Goal: Task Accomplishment & Management: Complete application form

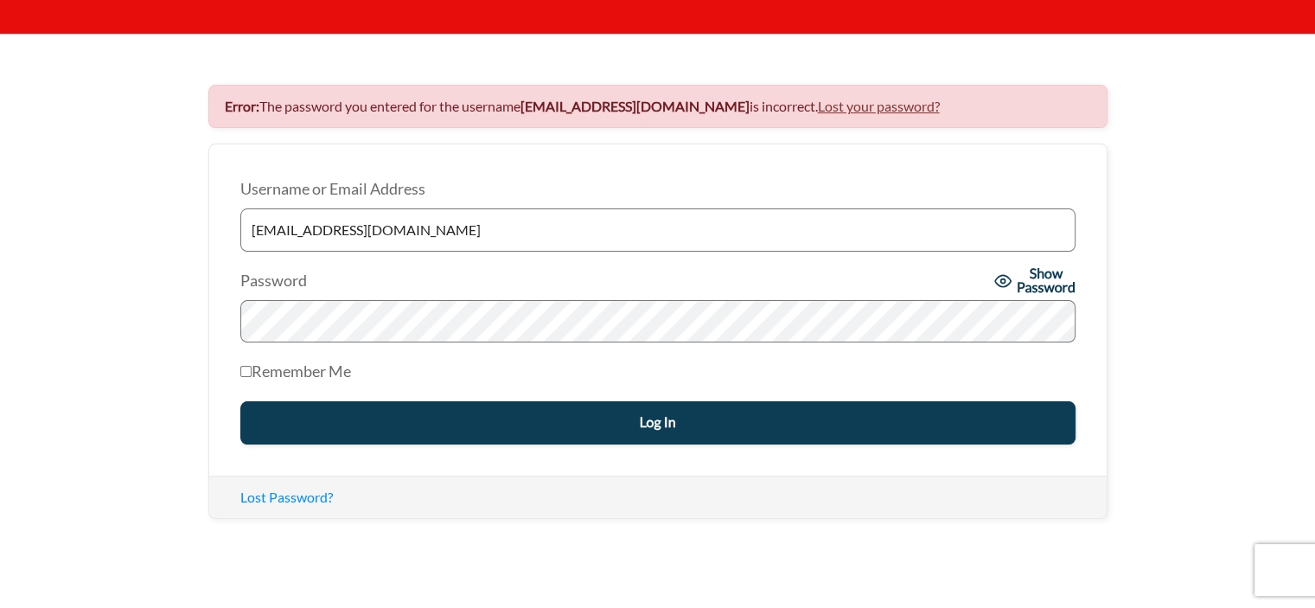
scroll to position [259, 0]
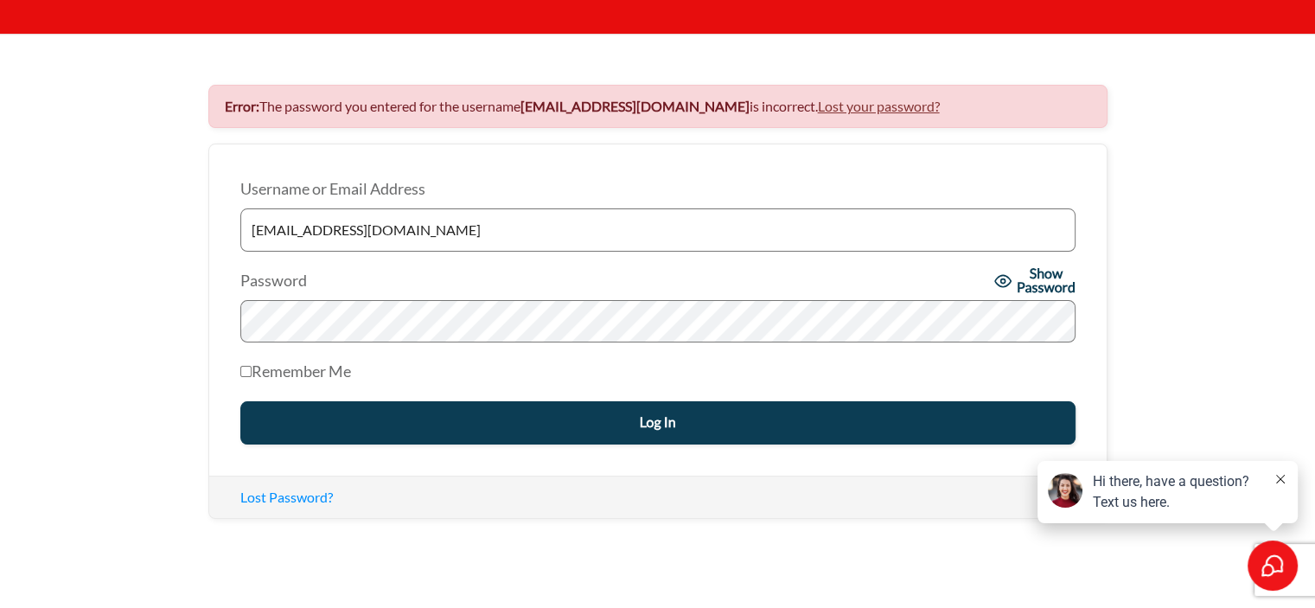
click at [649, 417] on input "Log In" at bounding box center [657, 422] width 835 height 43
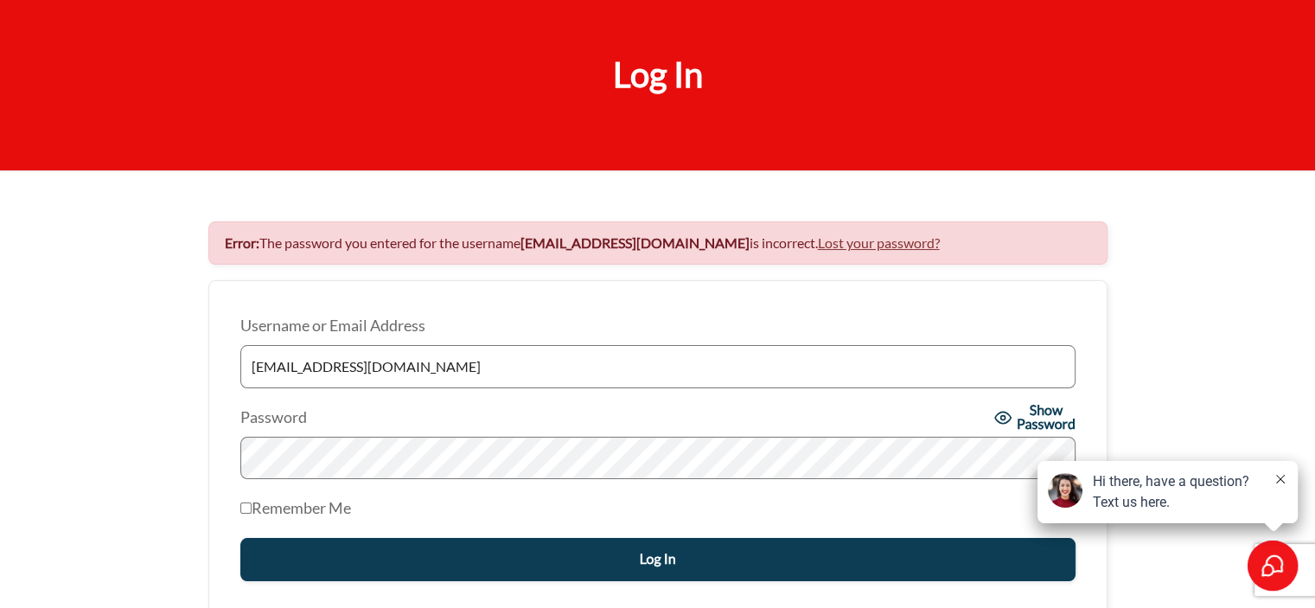
scroll to position [173, 0]
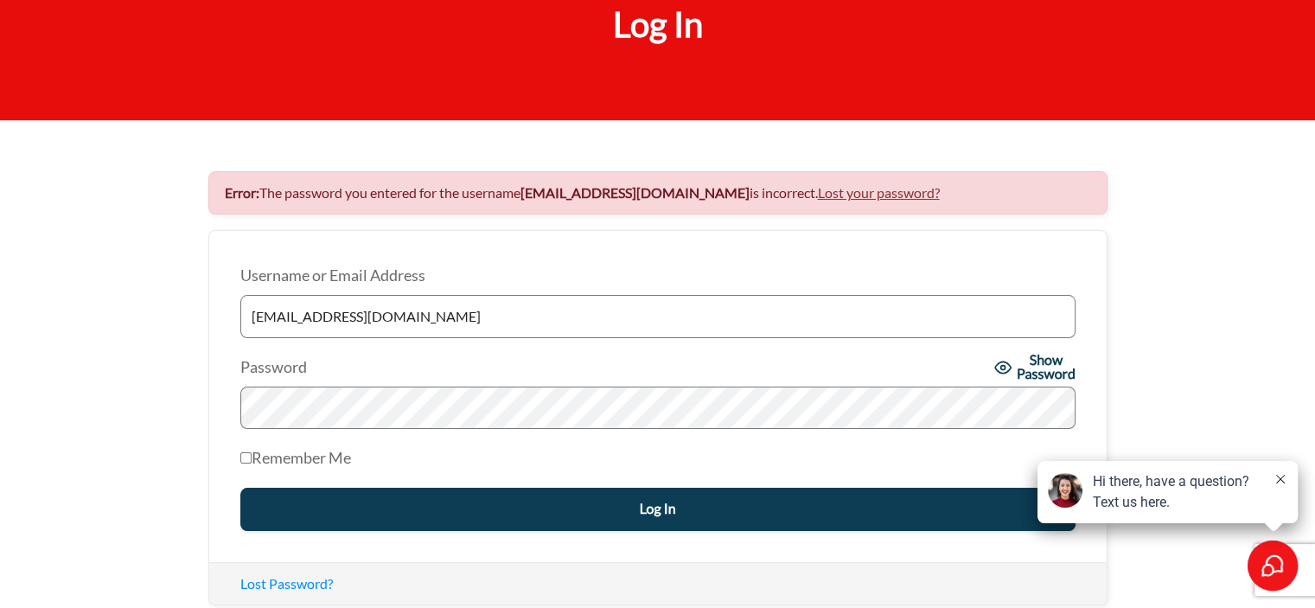
click at [495, 498] on input "Log In" at bounding box center [657, 508] width 835 height 43
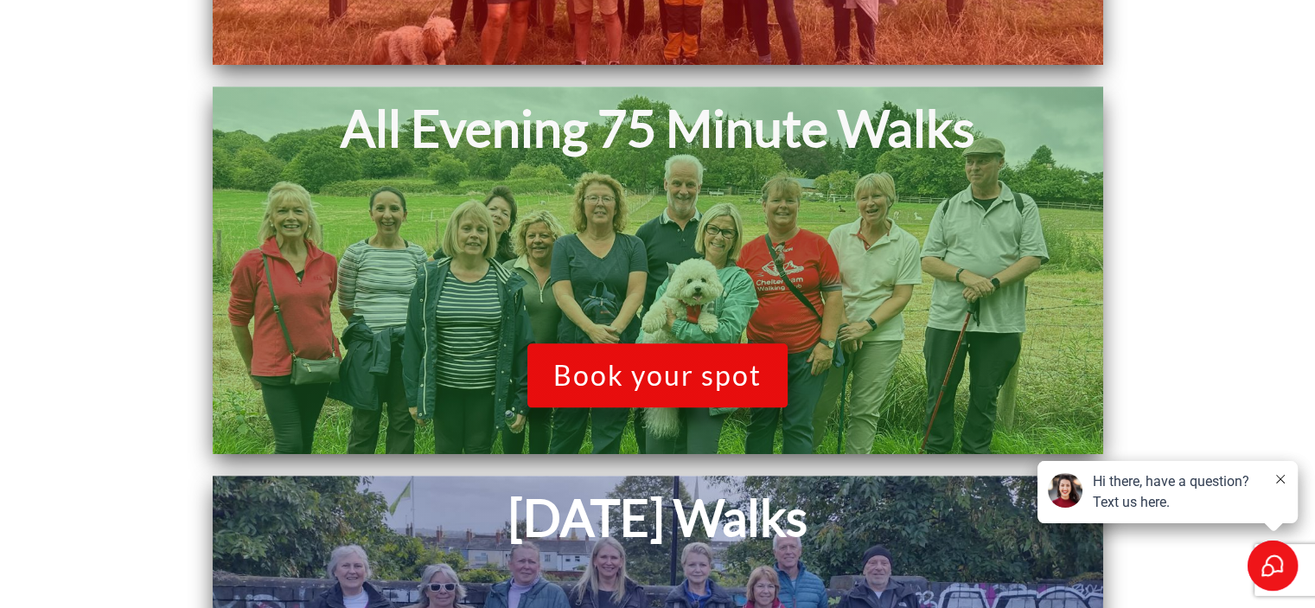
scroll to position [2074, 0]
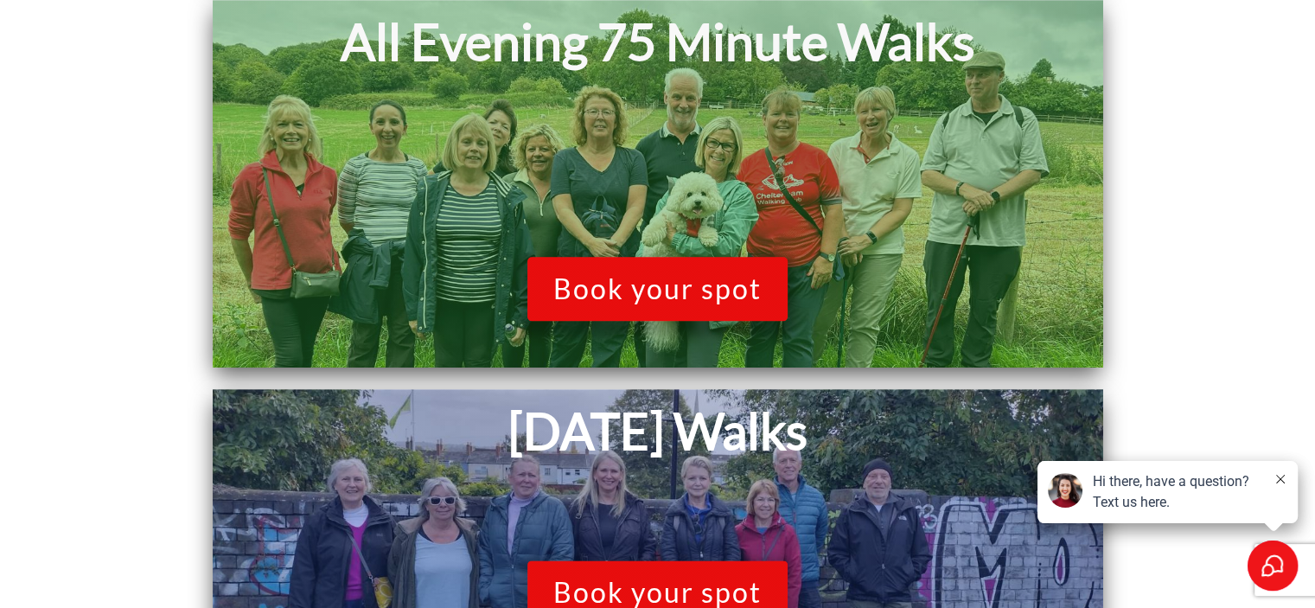
click at [609, 300] on span "Book your spot" at bounding box center [657, 288] width 208 height 33
